Goal: Task Accomplishment & Management: Manage account settings

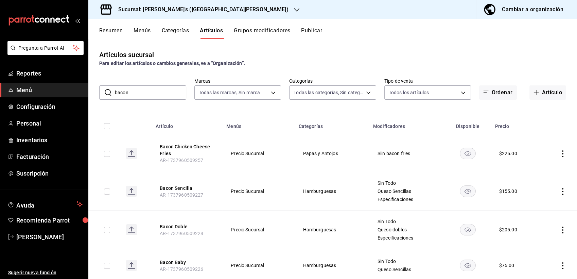
scroll to position [126, 0]
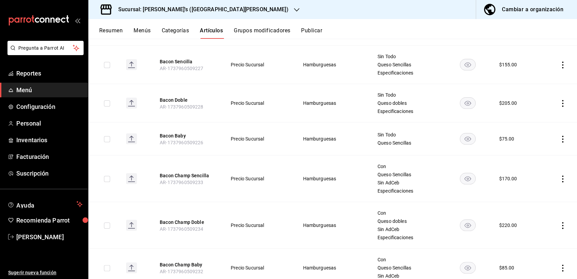
click at [164, 12] on h3 "Sucursal: [PERSON_NAME]'s ([GEOGRAPHIC_DATA][PERSON_NAME])" at bounding box center [201, 9] width 176 height 8
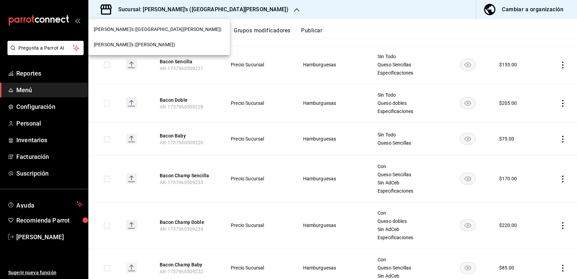
click at [122, 48] on span "[PERSON_NAME]'s ([PERSON_NAME])" at bounding box center [134, 44] width 81 height 7
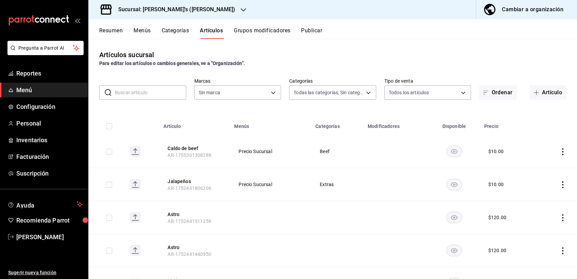
type input "aef14750-e258-466b-8e27-1e2be20b9dbc,021fe05c-40d6-4a57-9aa4-40f4dbf884fa,6b071…"
type input "74fe4a7b-5a09-4bff-a4b5-948db05375b9"
click at [318, 62] on div "Para editar los artículos o cambios generales, ve a “Organización”." at bounding box center [332, 63] width 467 height 7
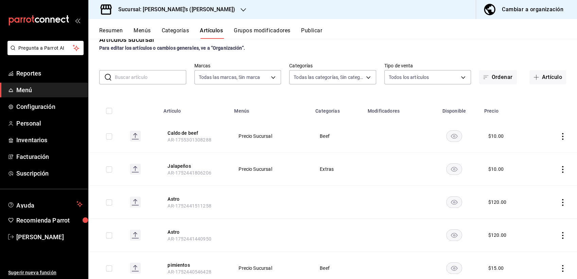
scroll to position [0, 0]
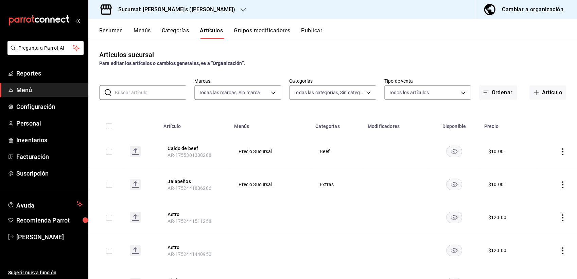
click at [162, 90] on input "text" at bounding box center [150, 93] width 71 height 14
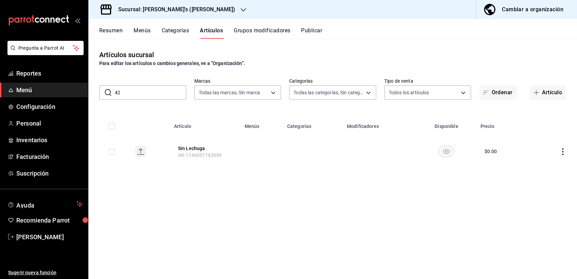
type input "4"
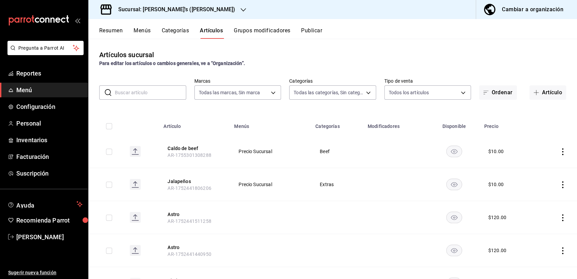
click at [158, 90] on input "text" at bounding box center [150, 93] width 71 height 14
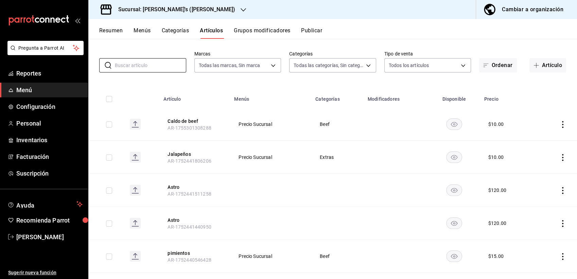
scroll to position [28, 0]
click at [523, 36] on div "Resumen Menús Categorías Artículos Grupos modificadores Publicar" at bounding box center [338, 33] width 478 height 12
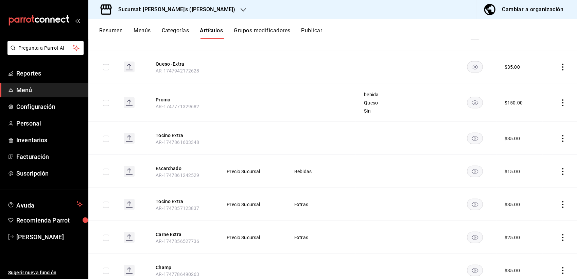
scroll to position [0, 0]
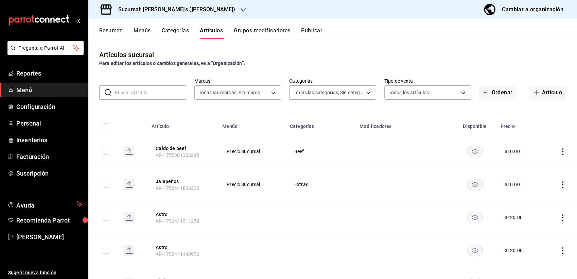
click at [154, 95] on input "text" at bounding box center [150, 93] width 71 height 14
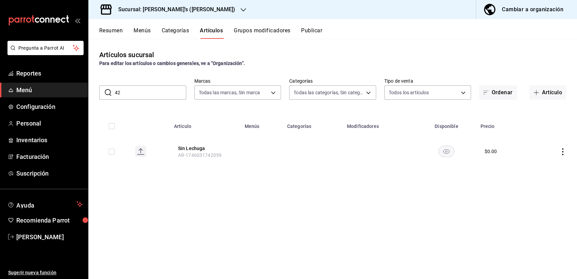
type input "4"
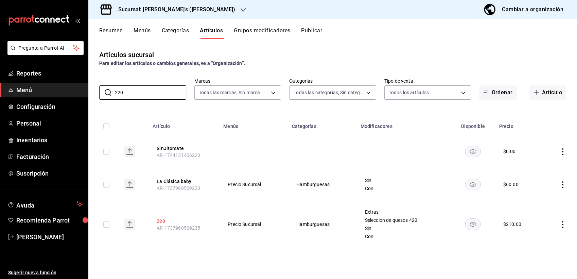
type input "220"
click at [163, 221] on button "220" at bounding box center [184, 221] width 54 height 7
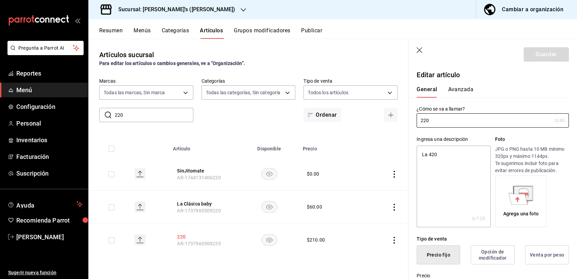
type textarea "x"
type input "$210.00"
type input "20"
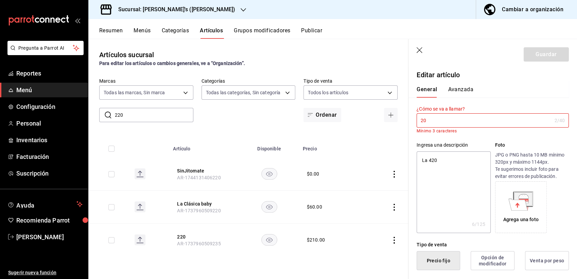
type textarea "x"
type input "420"
type textarea "x"
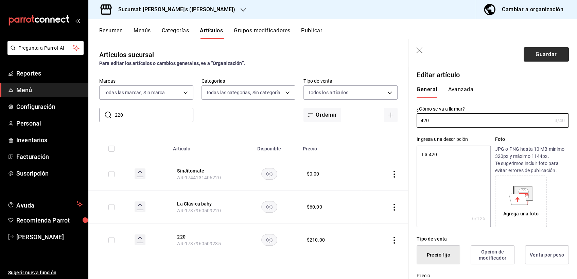
type input "420"
click at [541, 53] on button "Guardar" at bounding box center [546, 54] width 45 height 14
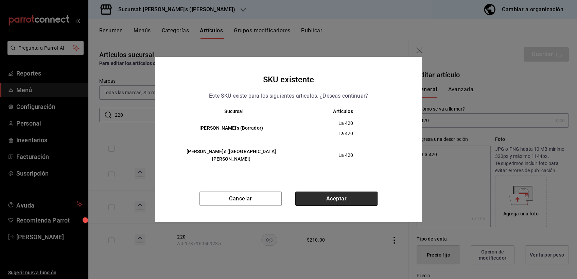
click at [341, 194] on button "Aceptar" at bounding box center [336, 198] width 82 height 14
type textarea "x"
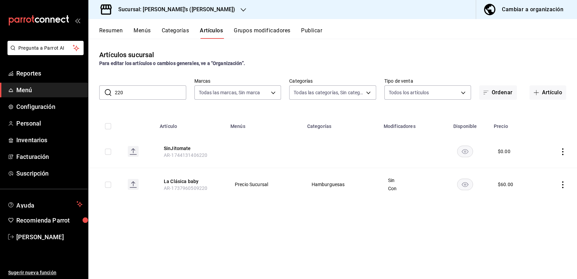
click at [426, 55] on div "Artículos sucursal Para editar los artículos o cambios generales, ve a “Organiz…" at bounding box center [332, 58] width 489 height 17
